Goal: Task Accomplishment & Management: Use online tool/utility

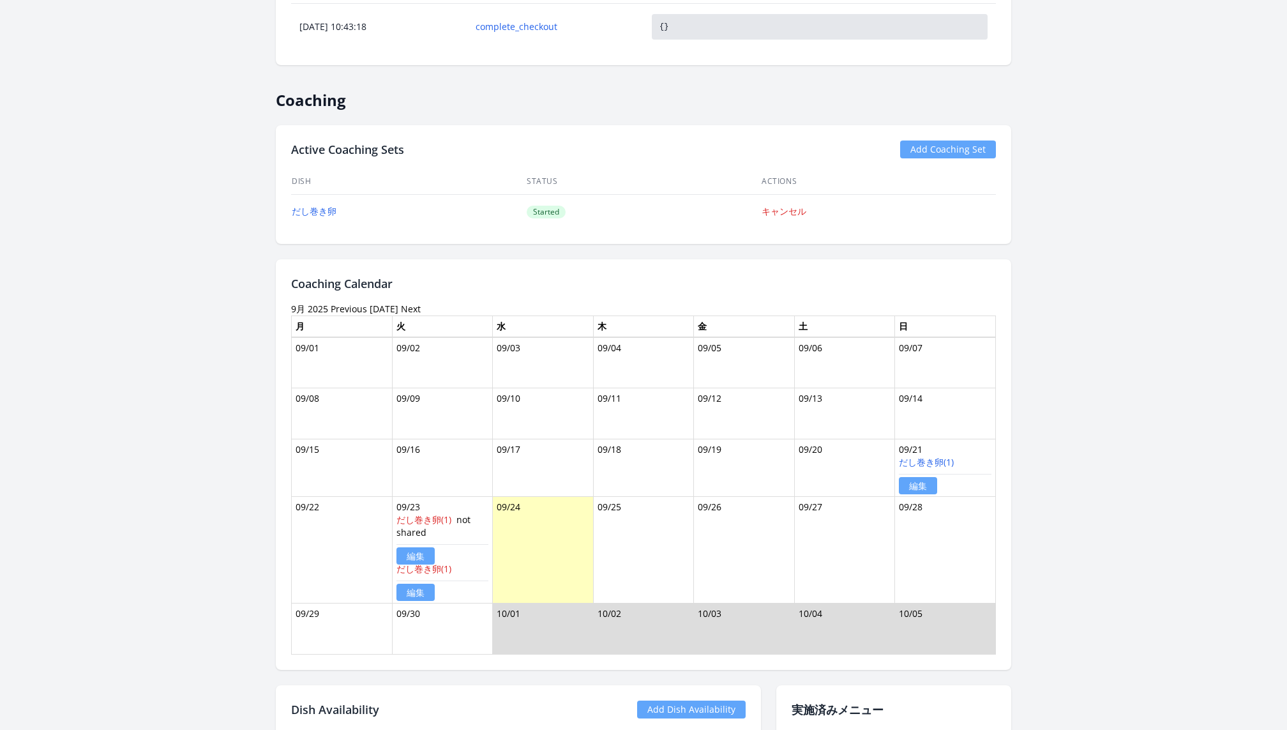
scroll to position [895, 0]
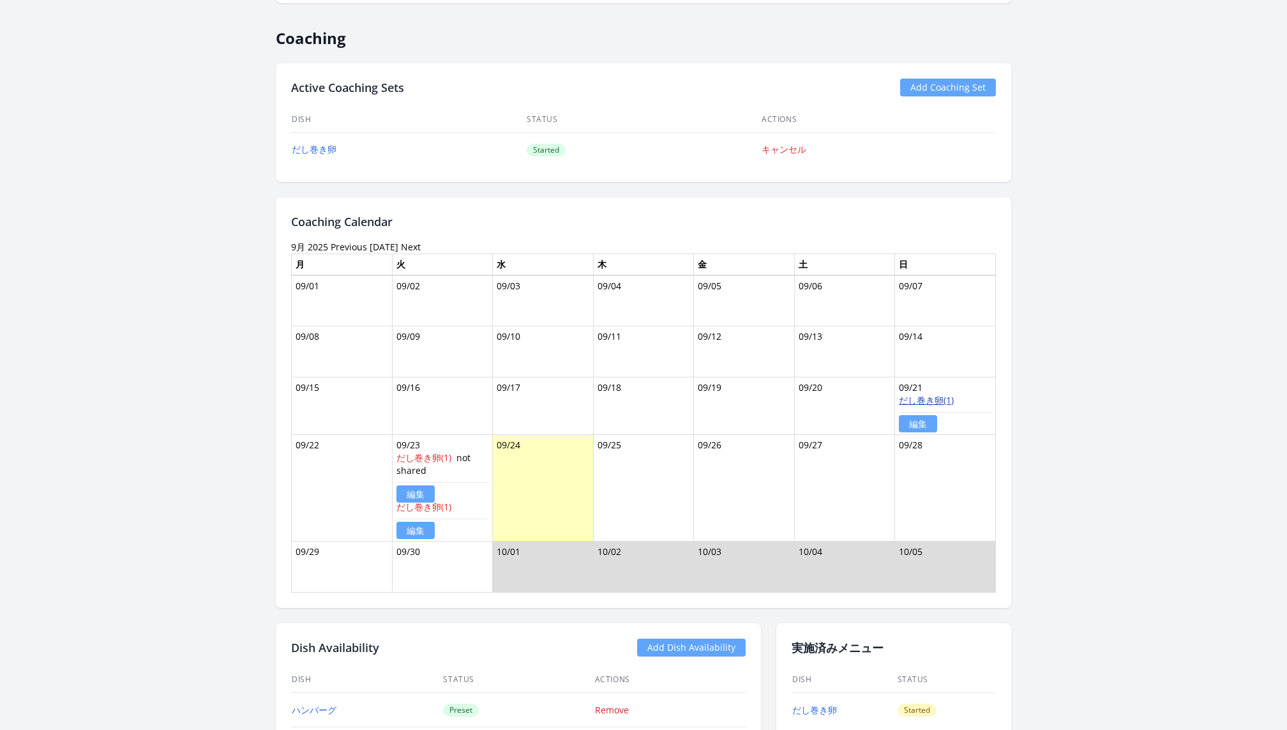
click at [927, 395] on link "だし巻き卵(1)" at bounding box center [926, 400] width 55 height 12
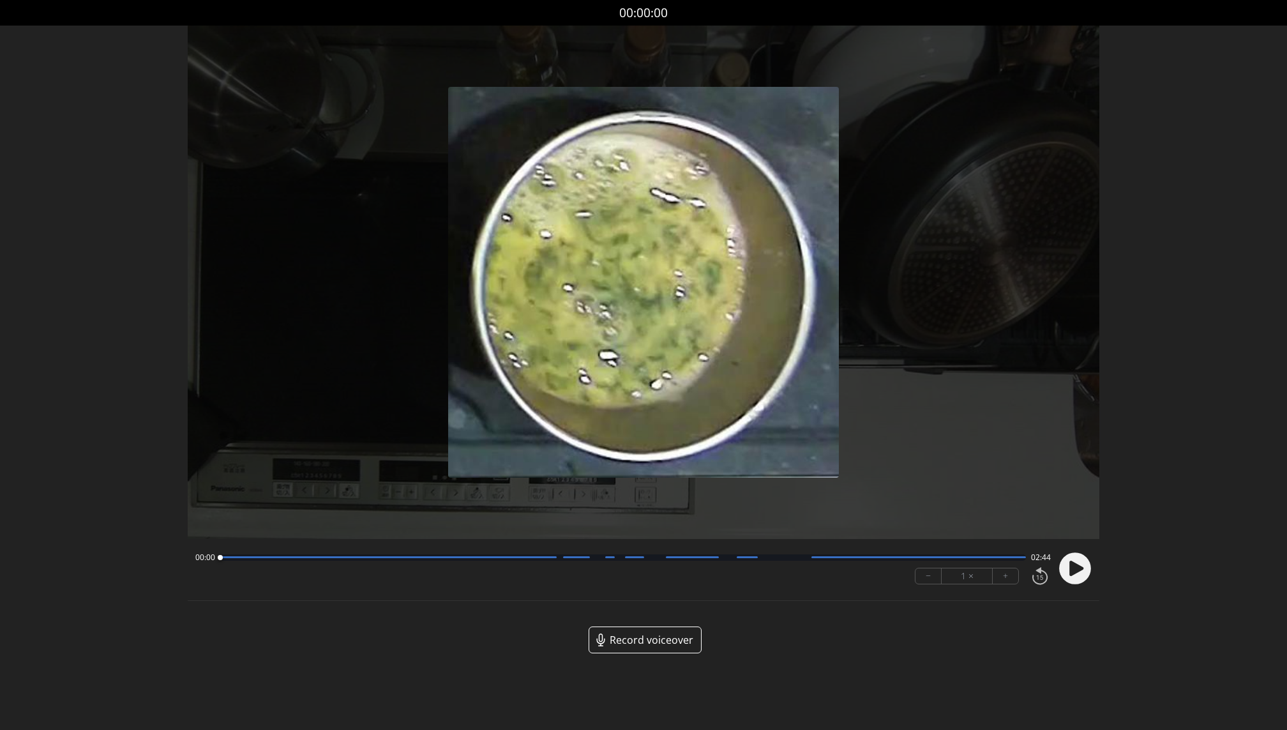
click at [660, 639] on span "Record voiceover" at bounding box center [652, 639] width 84 height 15
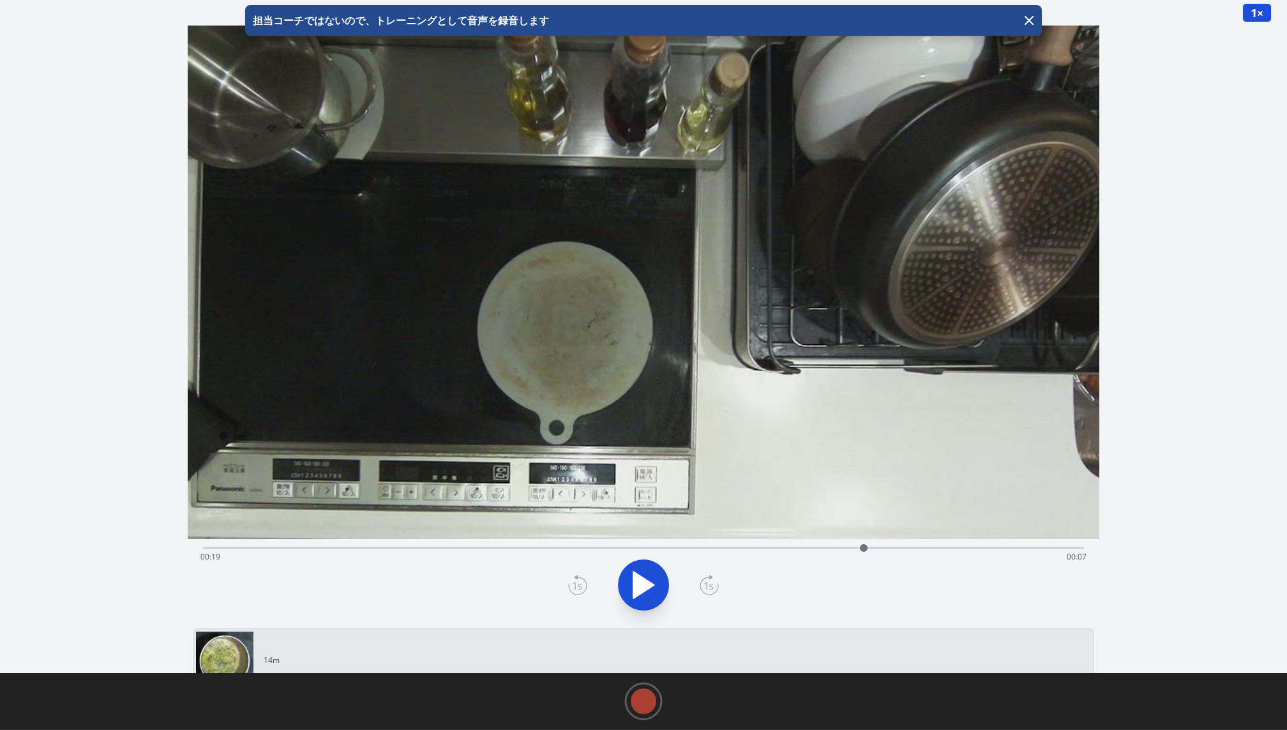
drag, startPoint x: 200, startPoint y: 552, endPoint x: 864, endPoint y: 545, distance: 663.4
click at [864, 545] on div at bounding box center [863, 547] width 19 height 19
drag, startPoint x: 864, startPoint y: 549, endPoint x: 895, endPoint y: 549, distance: 30.6
click at [895, 549] on div at bounding box center [895, 548] width 8 height 8
